Goal: Task Accomplishment & Management: Manage account settings

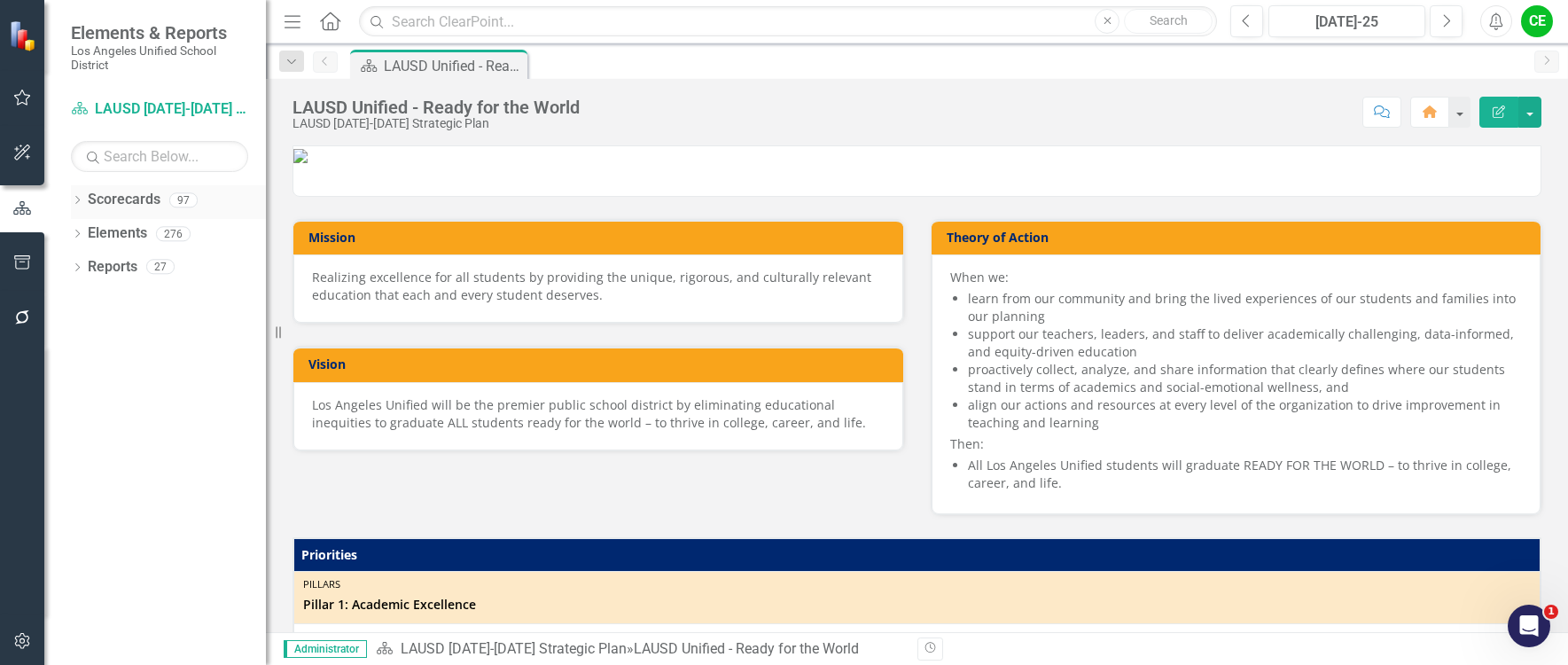
click at [77, 198] on icon at bounding box center [77, 200] width 5 height 8
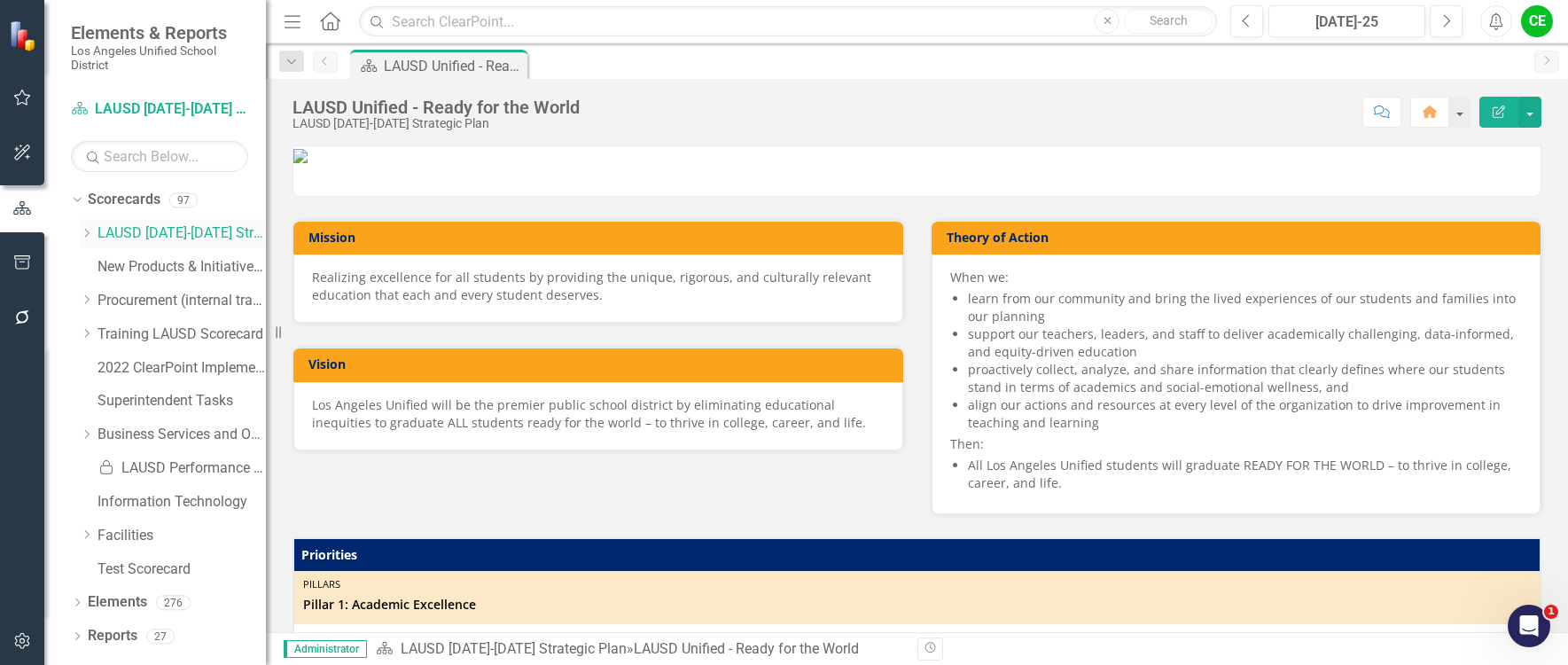
click at [87, 233] on icon "Dropdown" at bounding box center [86, 233] width 14 height 11
click at [108, 324] on div "Dropdown Special Education & Specialized Programs" at bounding box center [182, 334] width 168 height 29
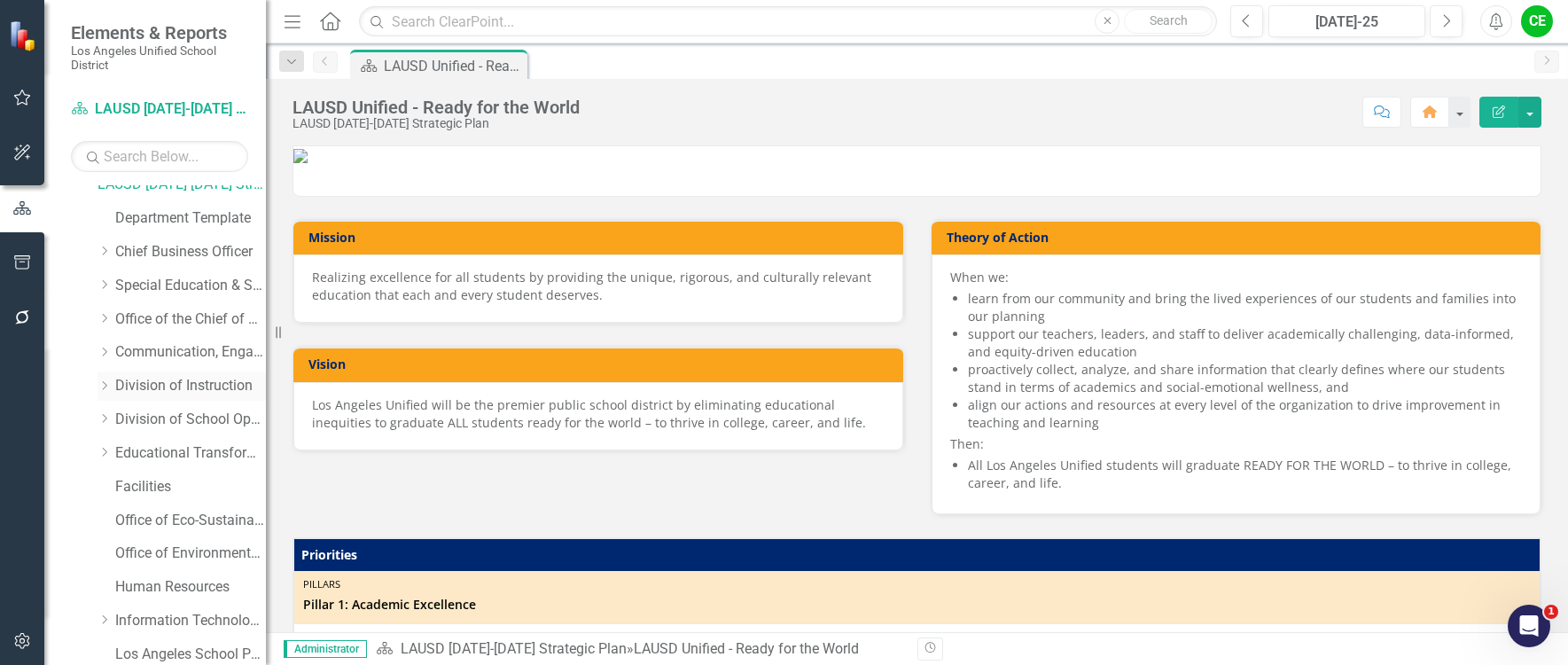
scroll to position [89, 0]
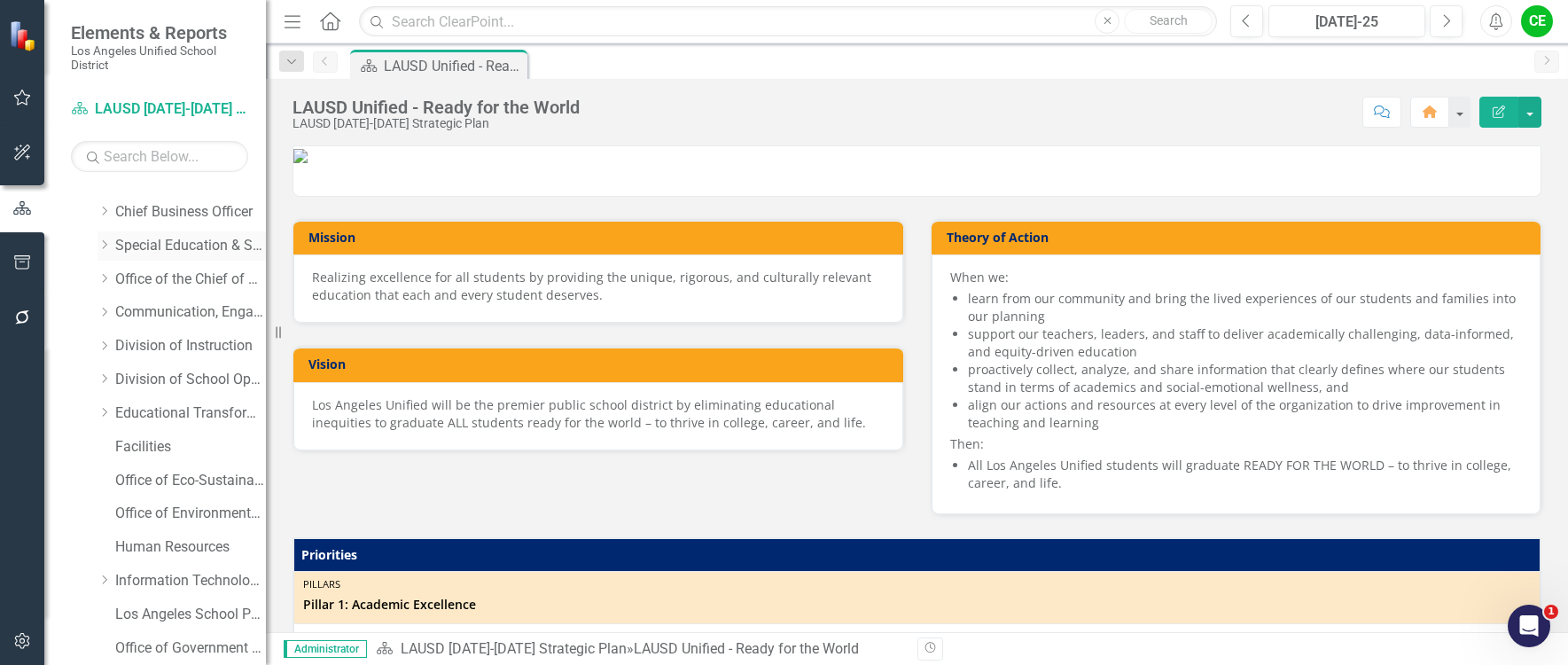
click at [104, 241] on icon at bounding box center [105, 245] width 5 height 9
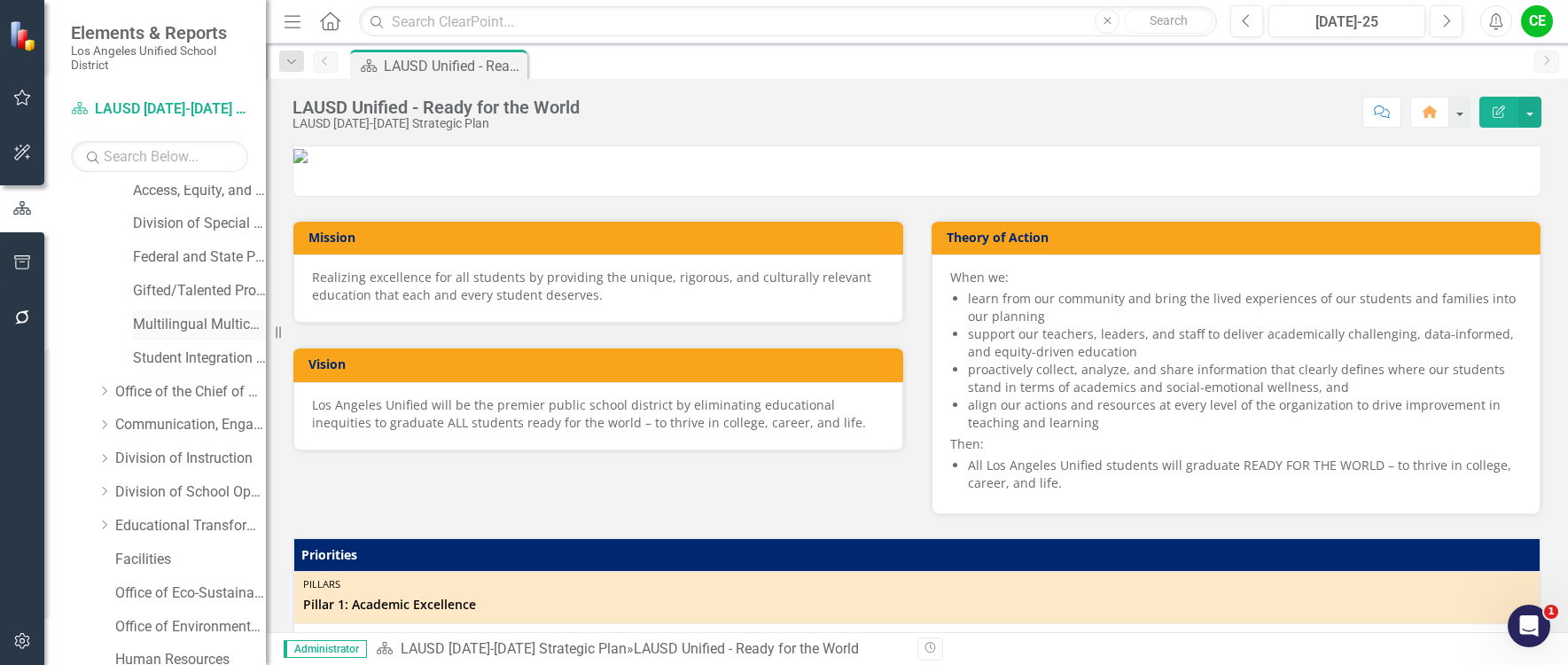
click at [180, 315] on link "Multilingual Multicultural Education Department" at bounding box center [199, 324] width 133 height 21
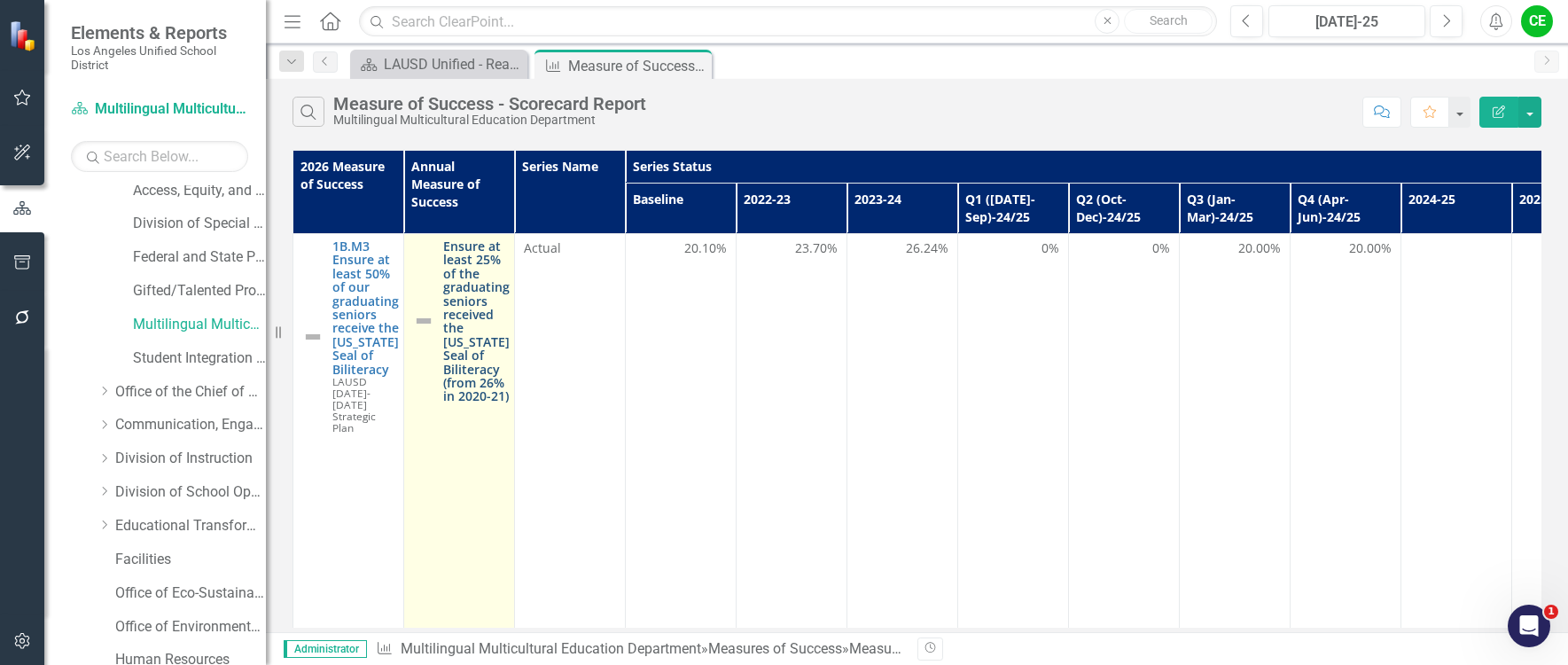
click at [453, 313] on link "Ensure at least 25% of the graduating seniors received the [US_STATE] Seal of B…" at bounding box center [476, 321] width 67 height 164
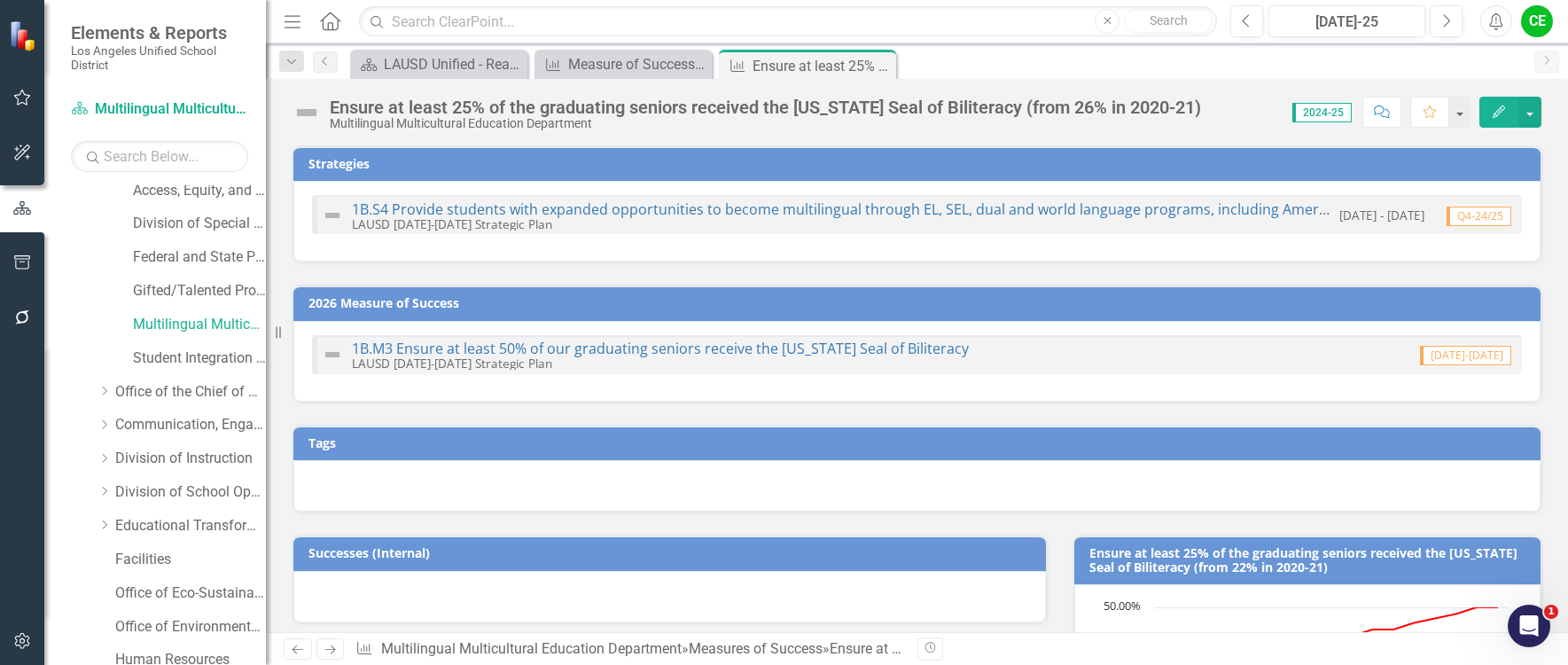
checkbox input "true"
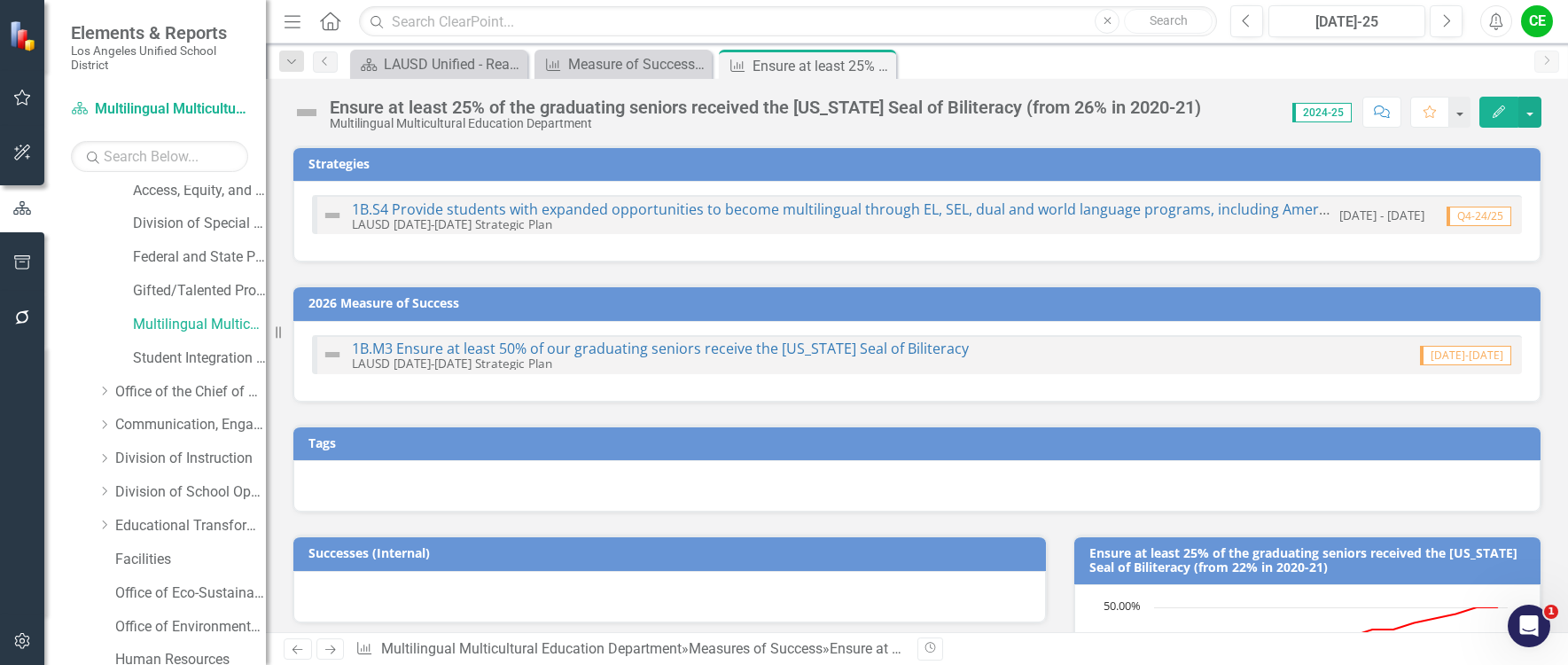
checkbox input "true"
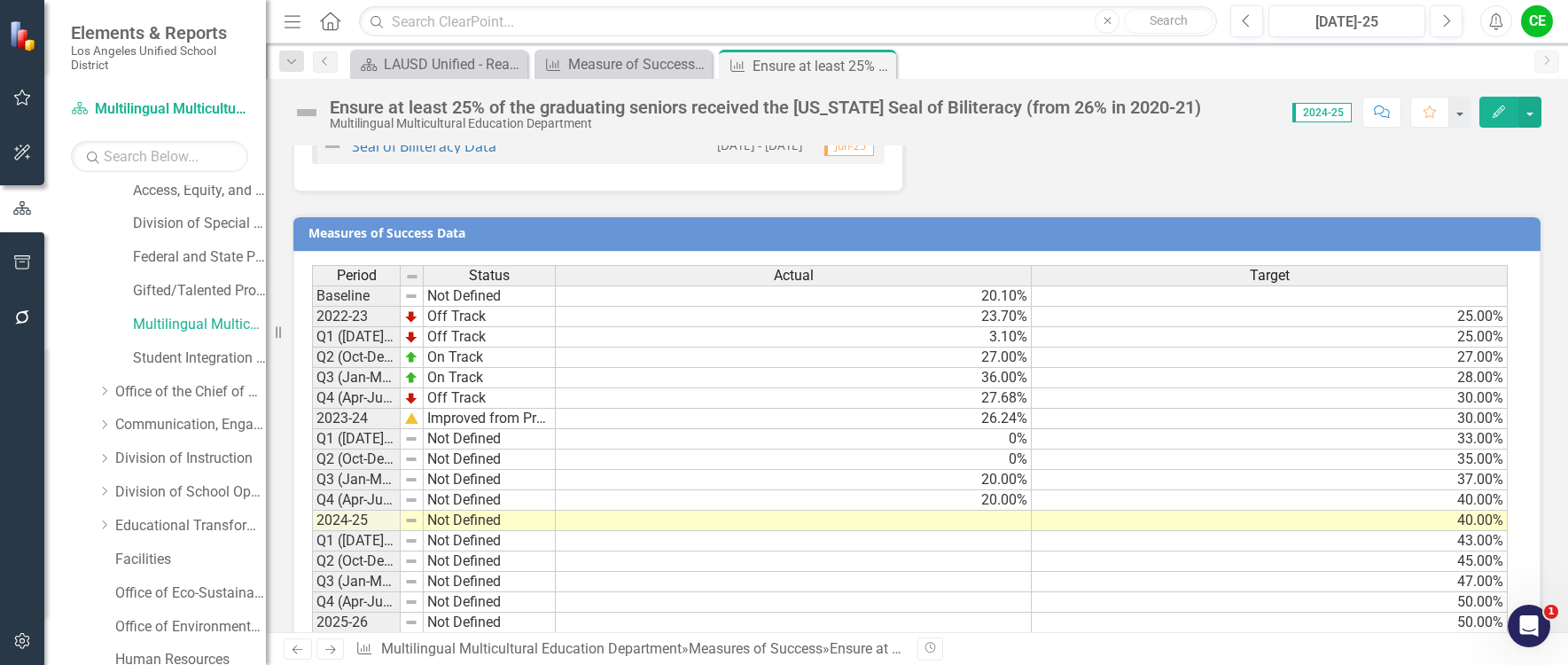
scroll to position [1731, 0]
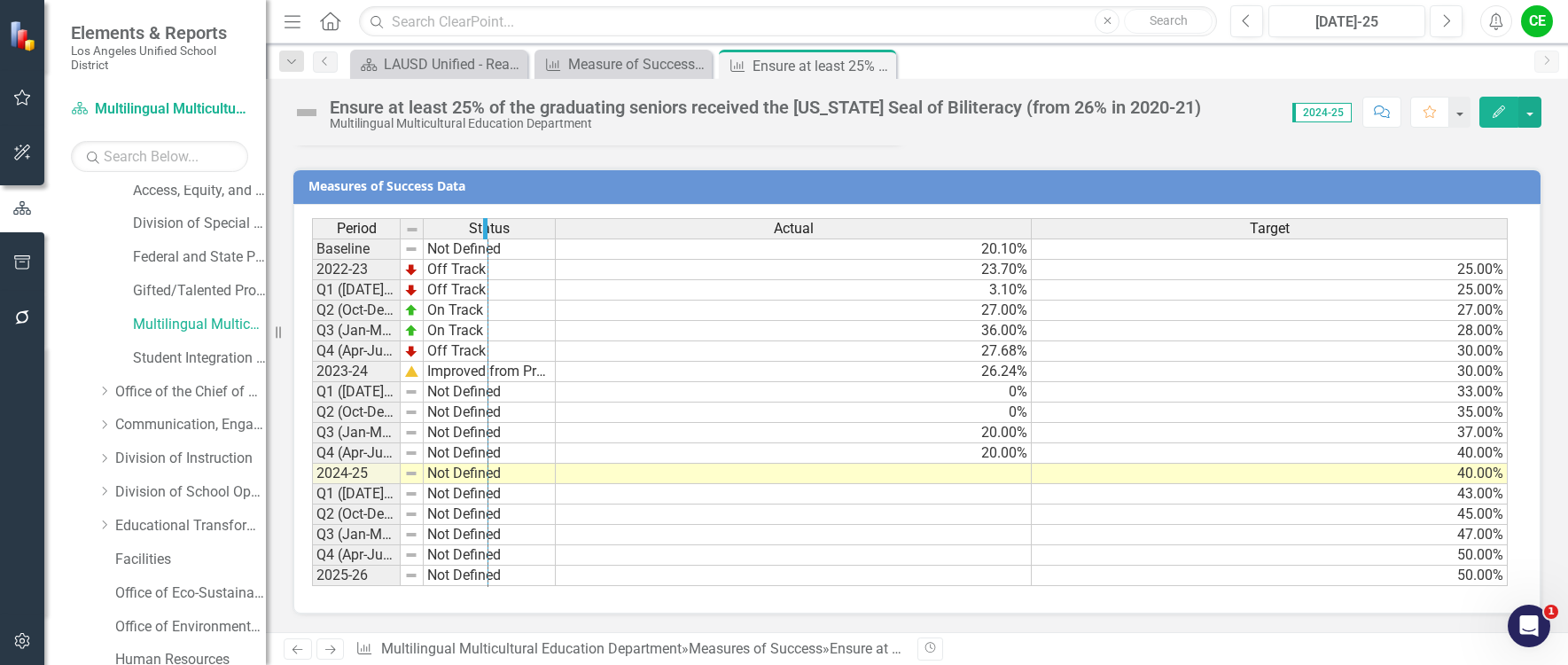
drag, startPoint x: 398, startPoint y: 230, endPoint x: 486, endPoint y: 232, distance: 88.0
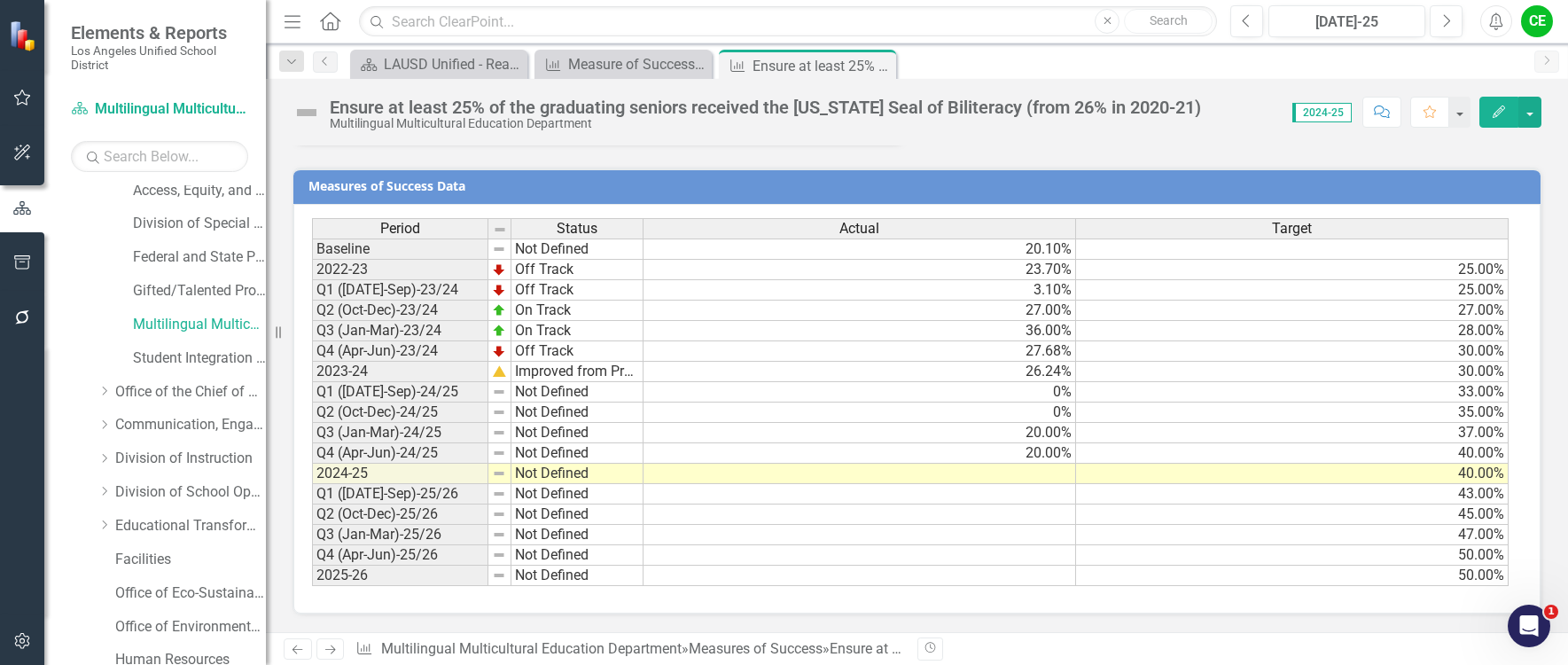
click at [1023, 478] on td at bounding box center [859, 473] width 433 height 21
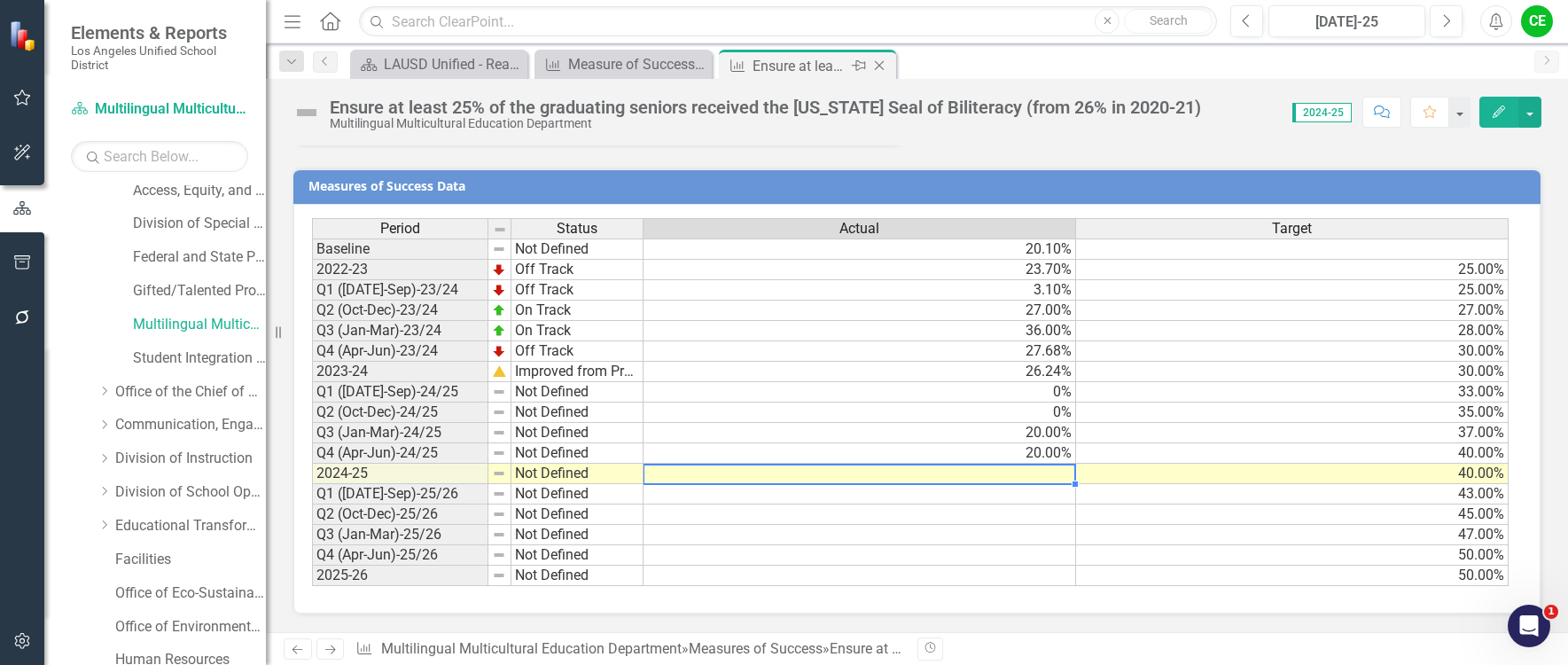
click at [879, 66] on icon at bounding box center [879, 66] width 10 height 10
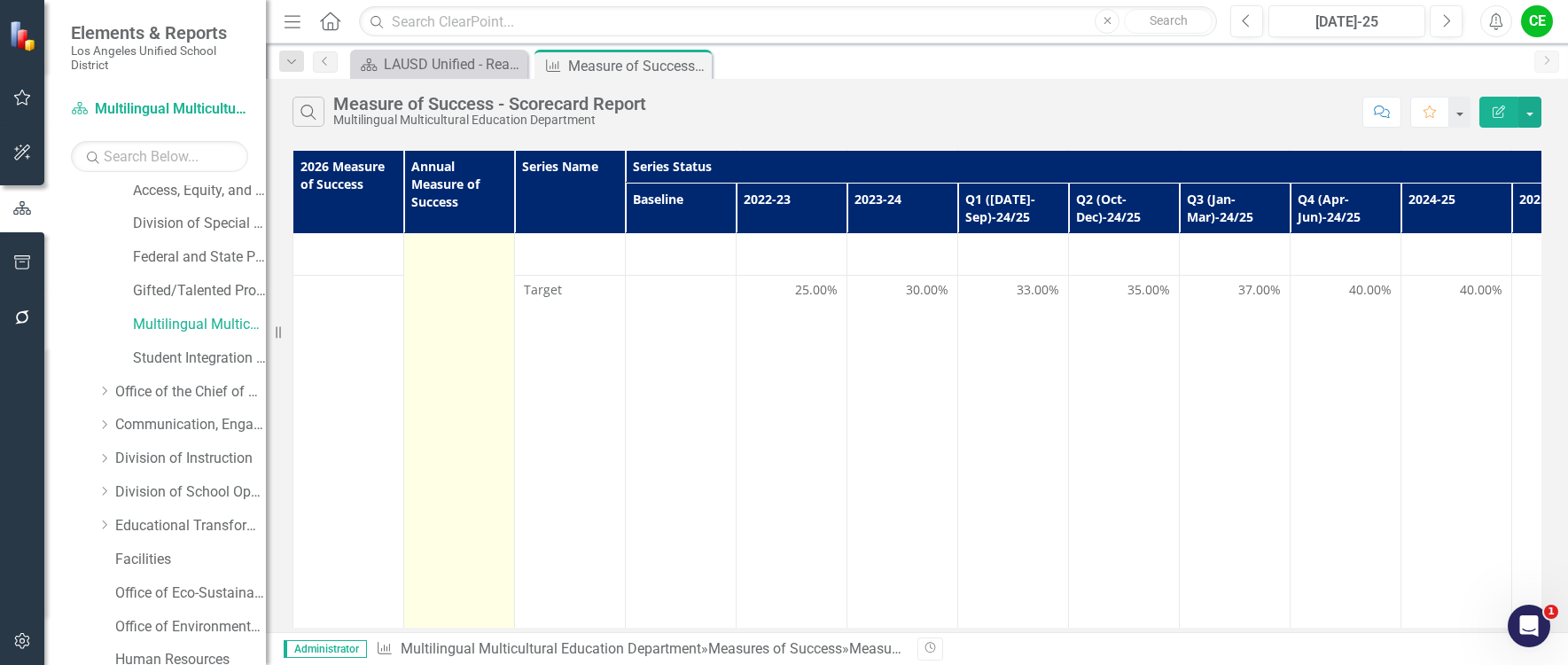
scroll to position [2393, 0]
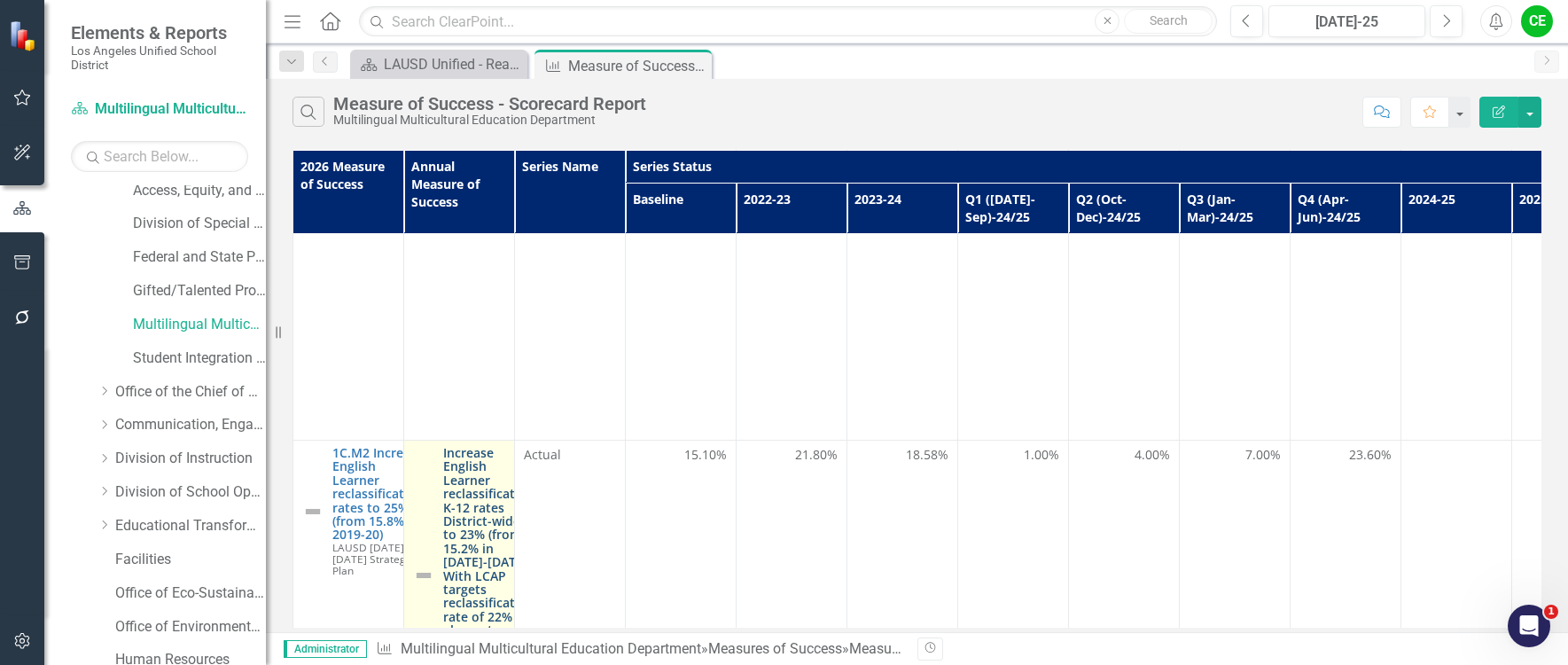
click at [456, 453] on link "Increase English Learner reclassification K-12 rates District-wide to 23% (from…" at bounding box center [488, 575] width 91 height 258
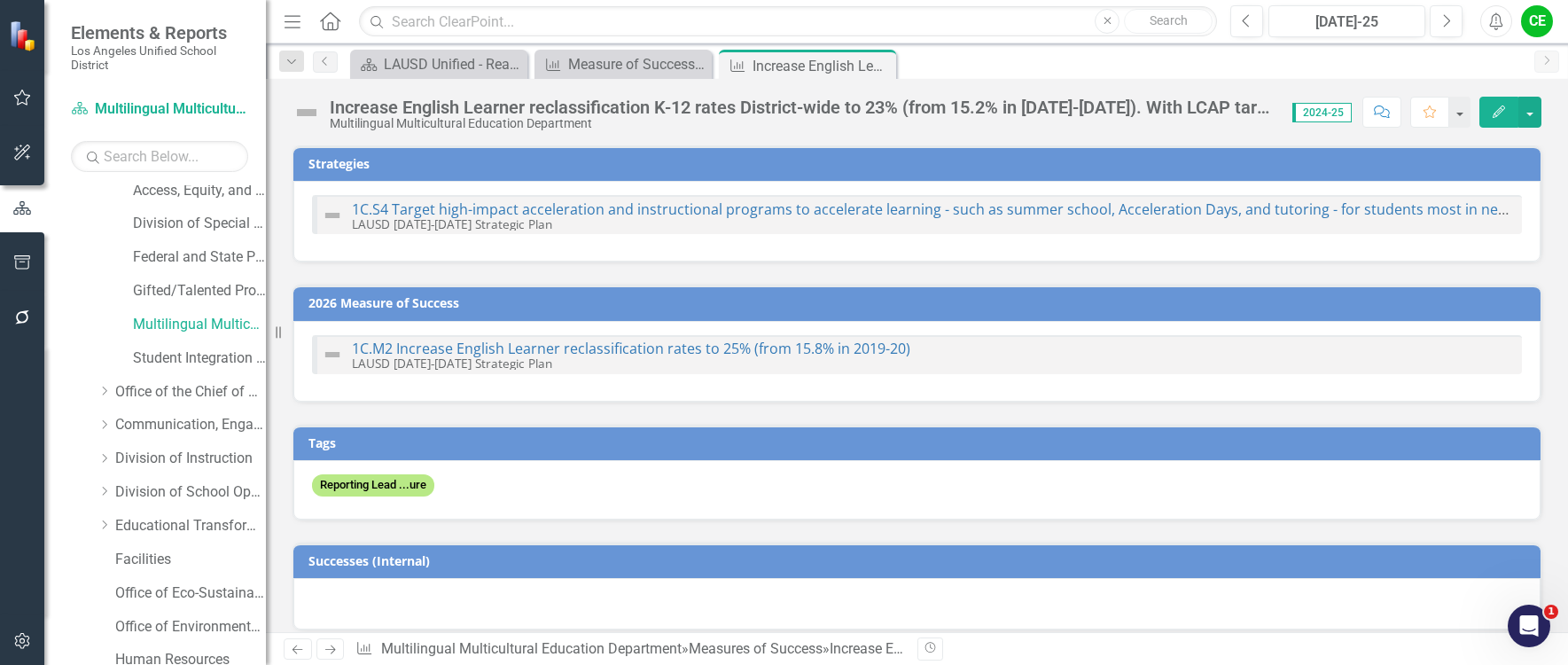
checkbox input "true"
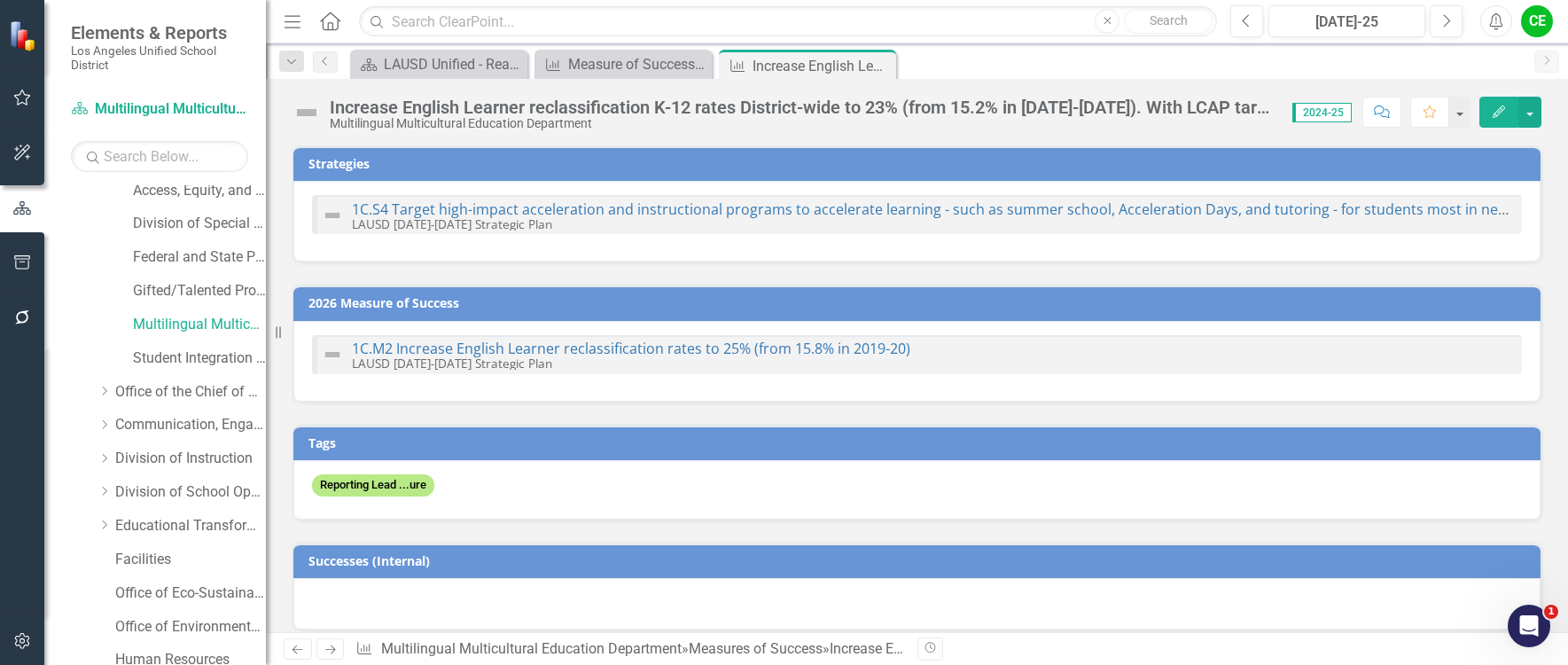
checkbox input "true"
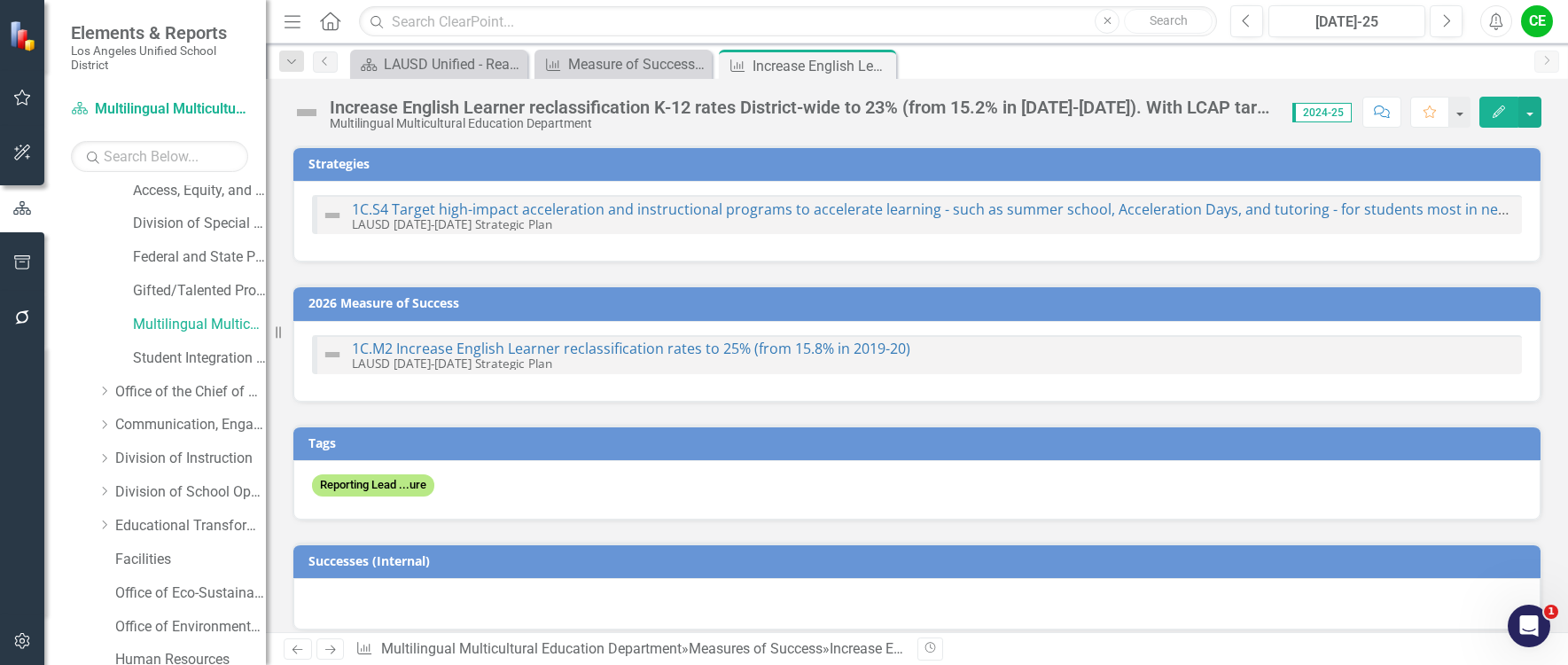
checkbox input "true"
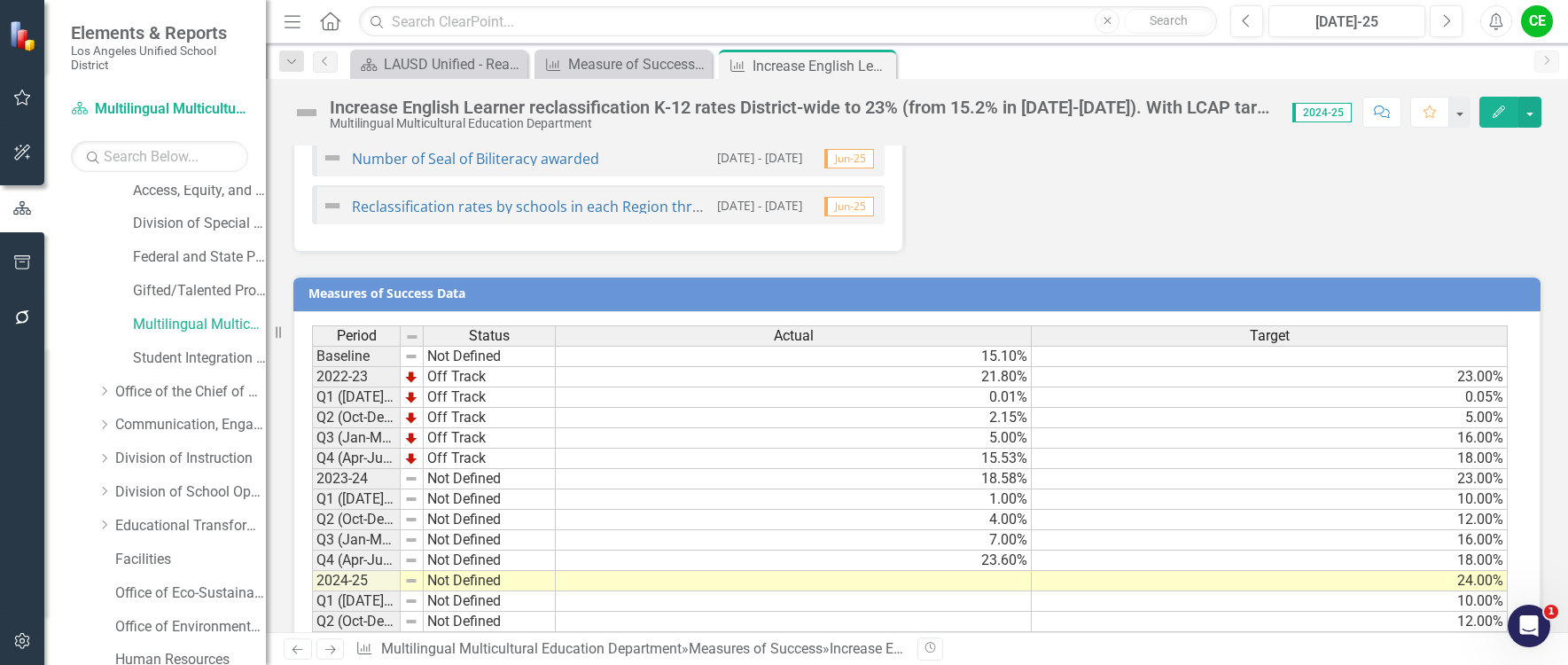
scroll to position [2210, 0]
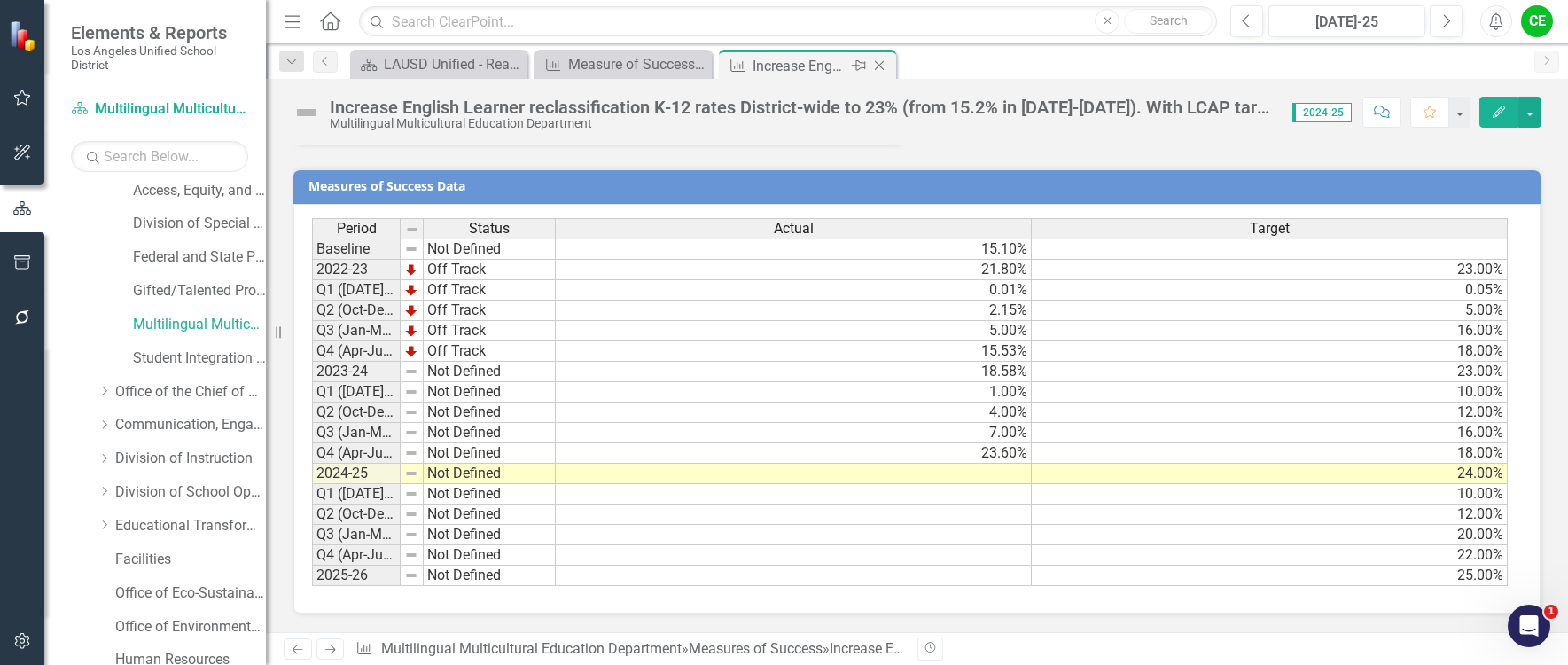
click at [885, 66] on icon "Close" at bounding box center [879, 66] width 18 height 14
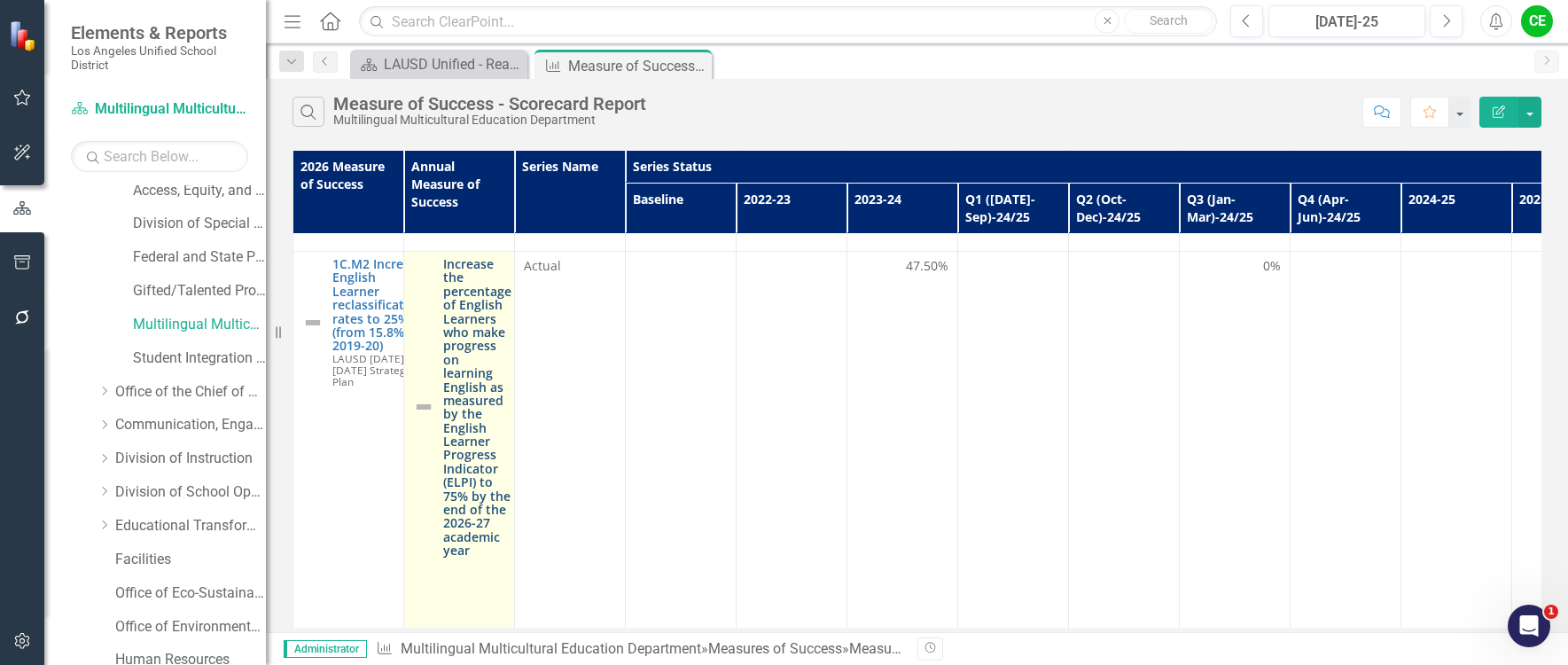
scroll to position [4343, 0]
click at [463, 415] on link "Increase the percentage of English Learners who make progress on learning Engli…" at bounding box center [477, 406] width 69 height 301
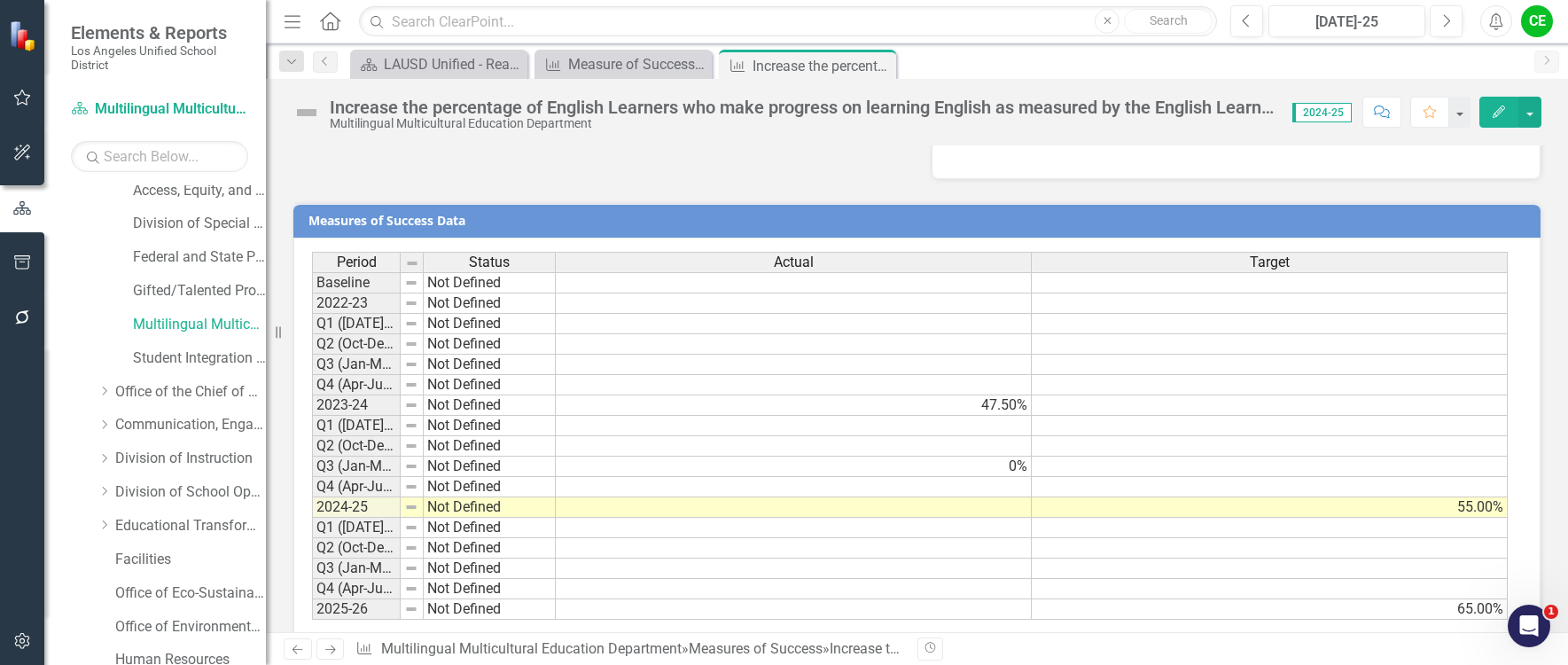
scroll to position [1419, 0]
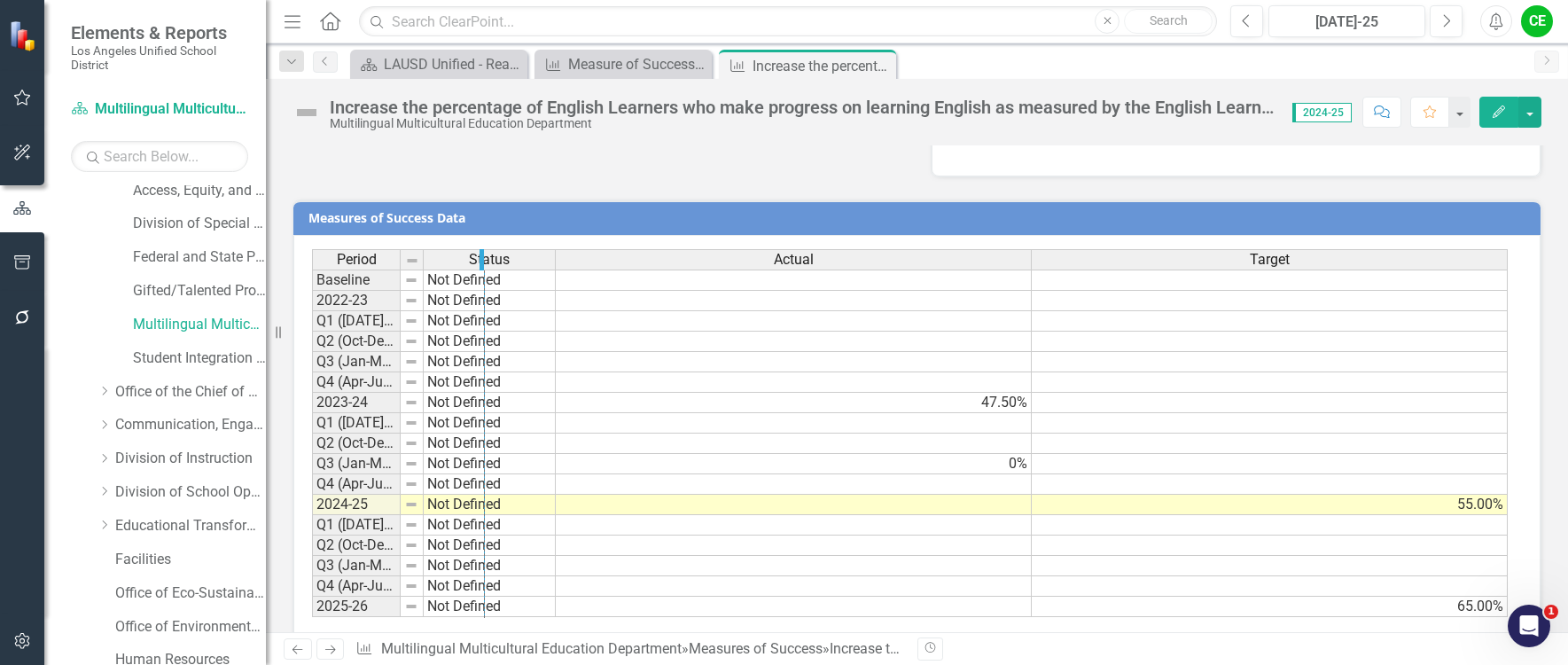
drag, startPoint x: 396, startPoint y: 229, endPoint x: 481, endPoint y: 241, distance: 85.8
